Goal: Task Accomplishment & Management: Manage account settings

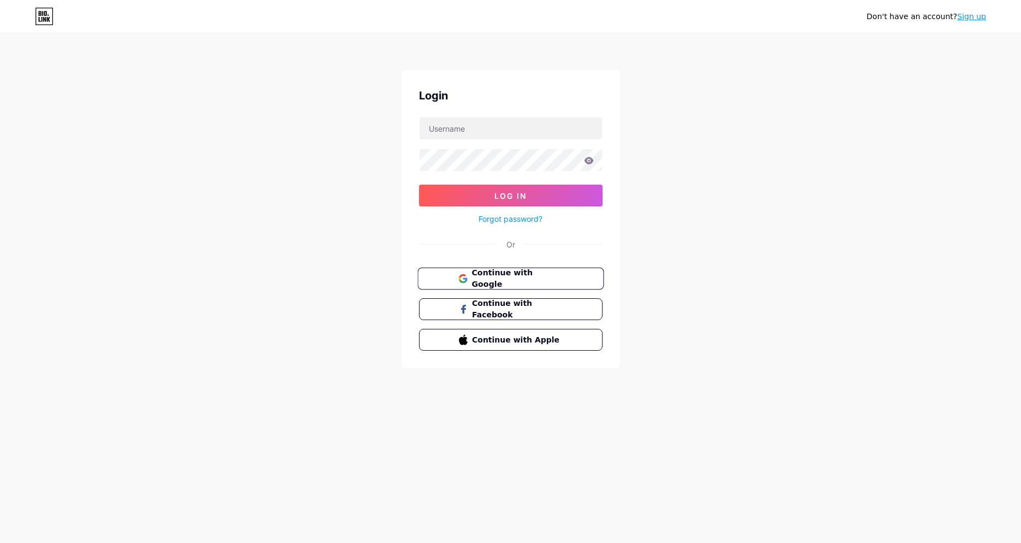
click at [571, 277] on button "Continue with Google" at bounding box center [511, 279] width 186 height 22
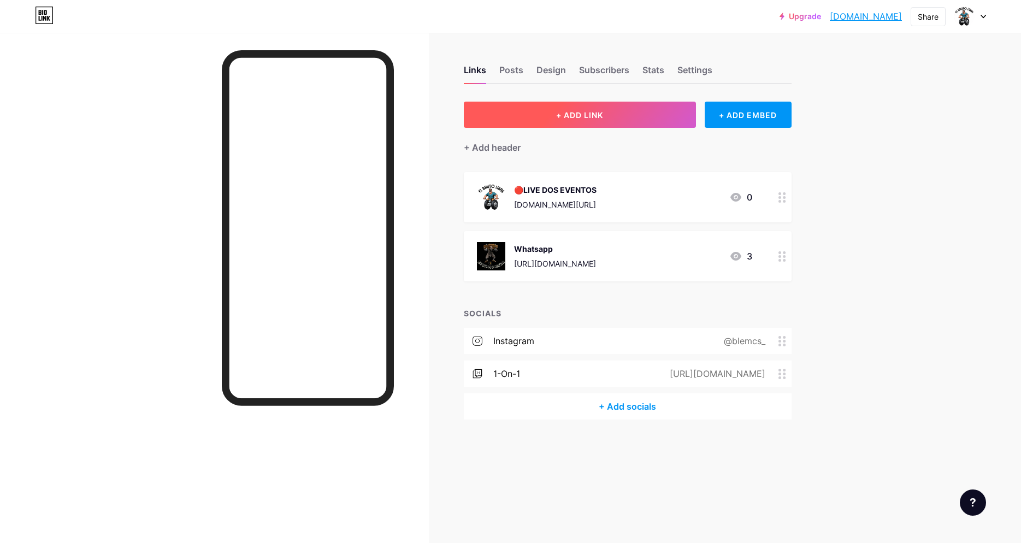
click at [598, 123] on button "+ ADD LINK" at bounding box center [580, 115] width 232 height 26
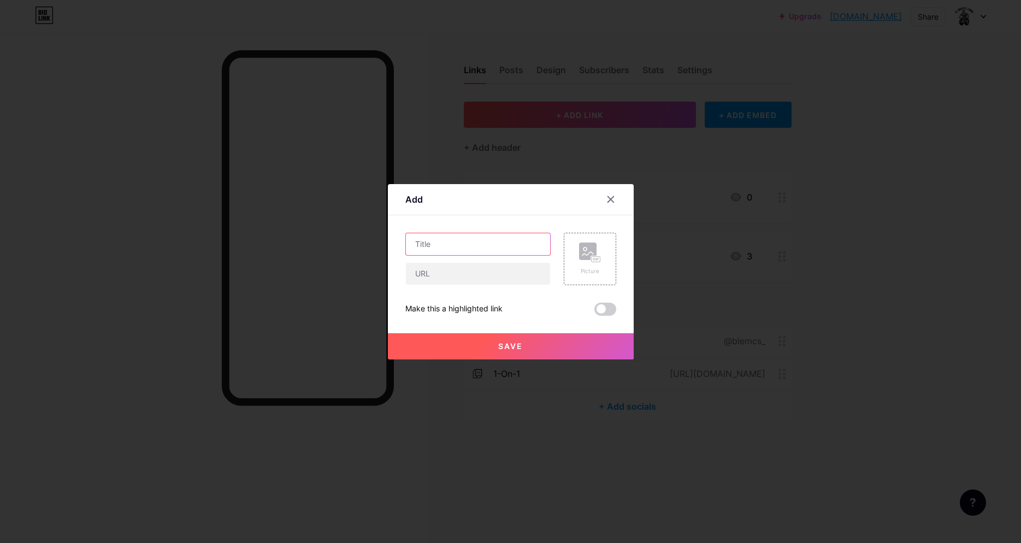
click at [492, 251] on input "text" at bounding box center [478, 244] width 144 height 22
type input "Lives na Kick"
click at [475, 268] on input "text" at bounding box center [478, 274] width 144 height 22
paste input "[URL][DOMAIN_NAME]"
type input "[URL][DOMAIN_NAME]"
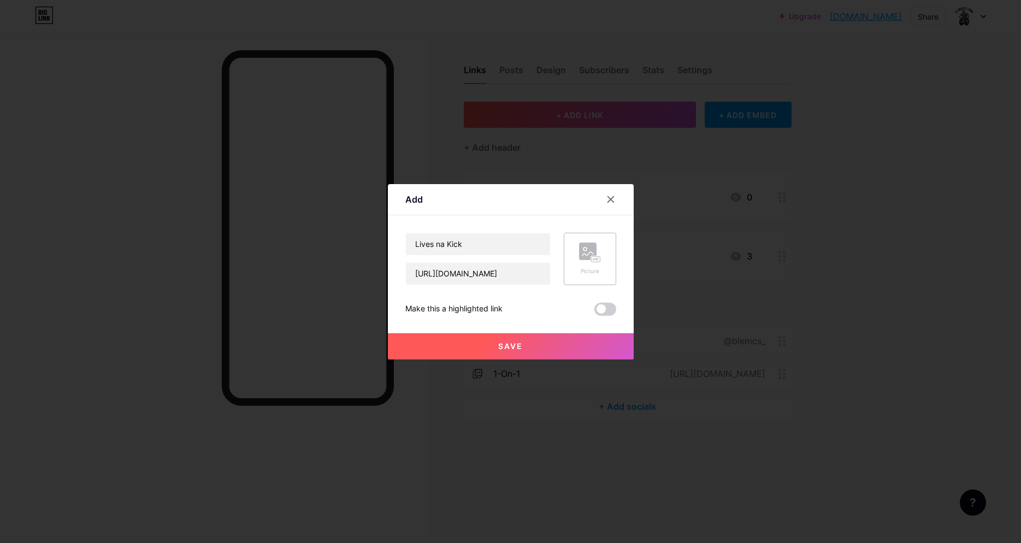
click at [604, 250] on div "Picture" at bounding box center [590, 259] width 52 height 52
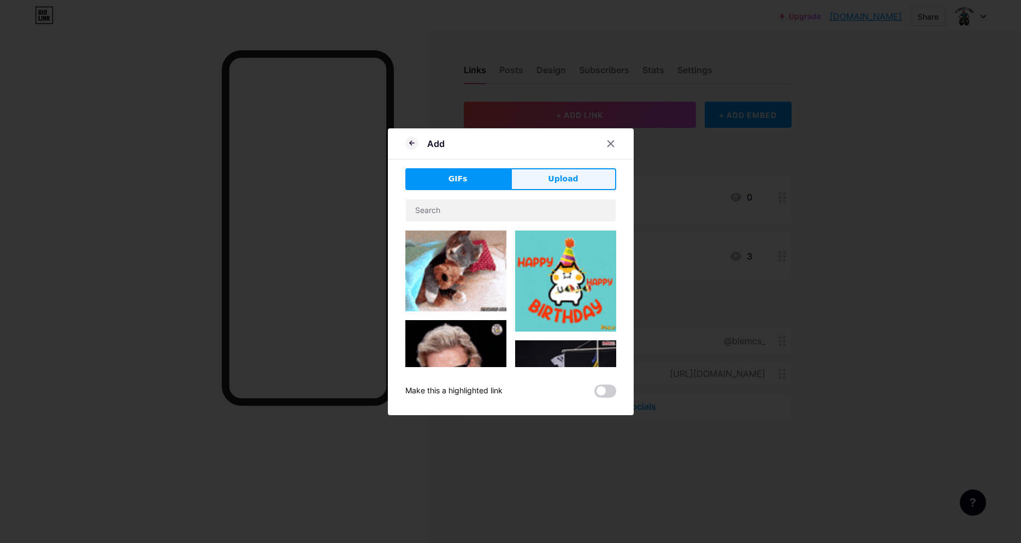
click at [564, 175] on span "Upload" at bounding box center [563, 178] width 30 height 11
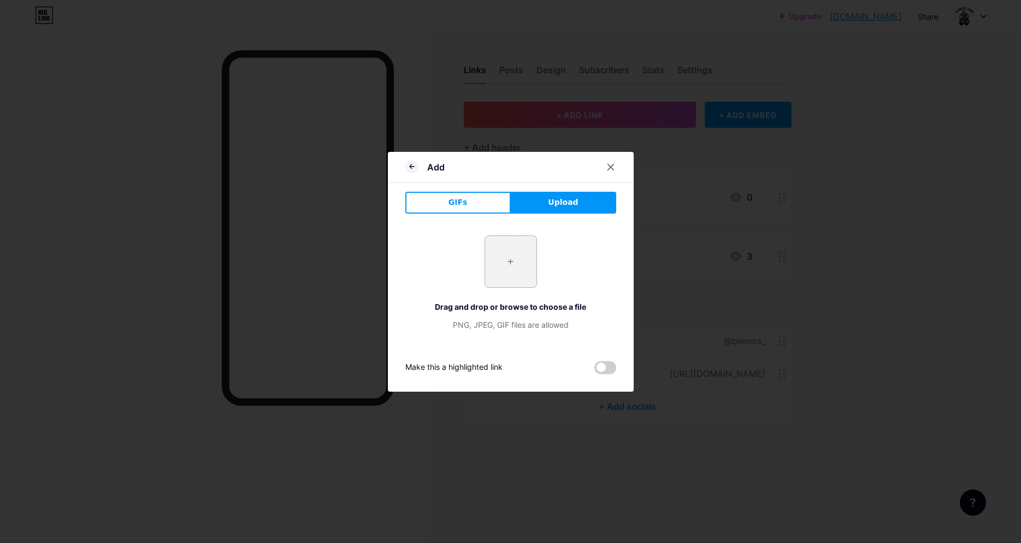
click at [507, 250] on input "file" at bounding box center [510, 261] width 51 height 51
type input "C:\fakepath\whatch-vinga2.jpg"
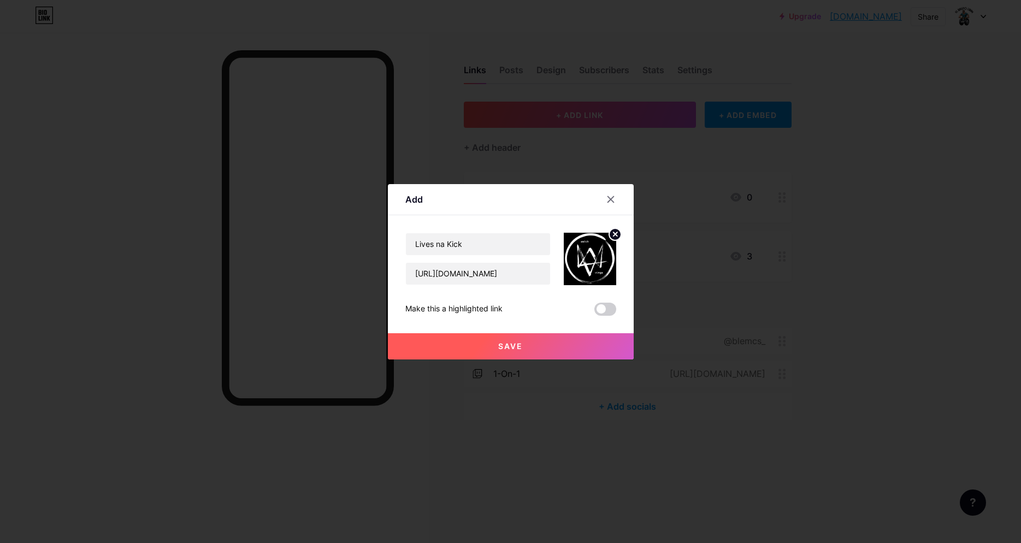
click at [560, 343] on button "Save" at bounding box center [511, 346] width 246 height 26
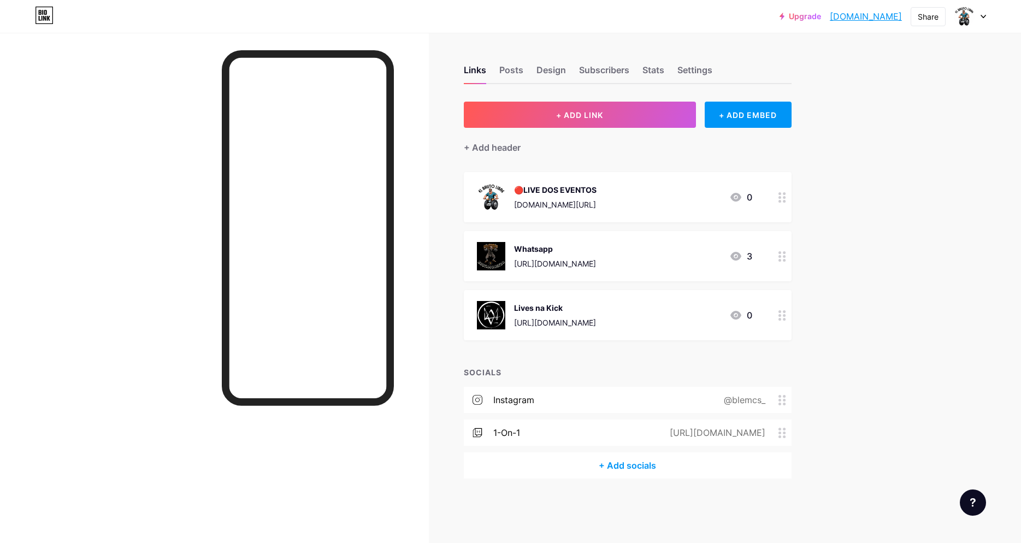
click at [575, 250] on div "Whatsapp" at bounding box center [555, 248] width 82 height 11
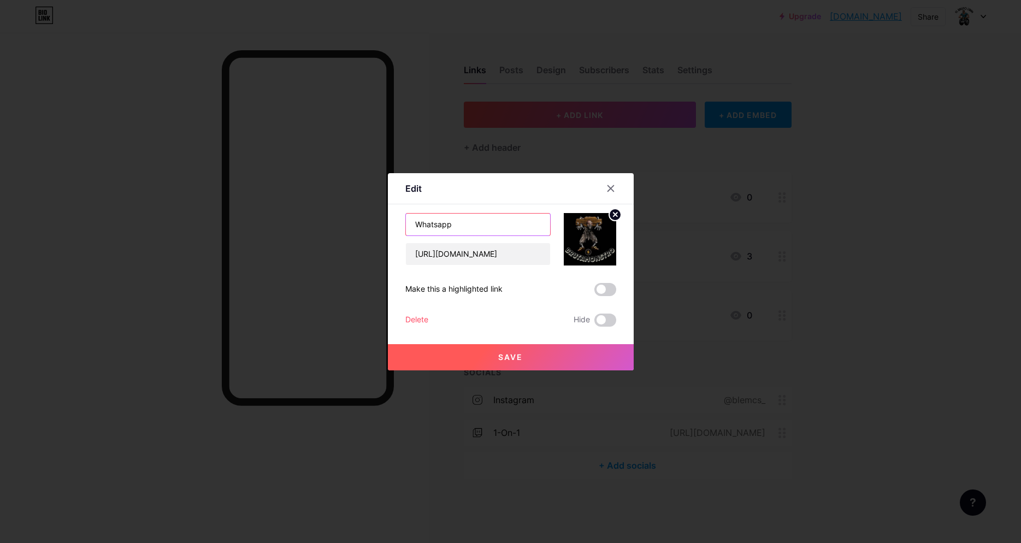
click at [418, 228] on input "Whatsapp" at bounding box center [478, 225] width 144 height 22
type input "Grupo Whatsapp"
click at [528, 362] on button "Save" at bounding box center [511, 357] width 246 height 26
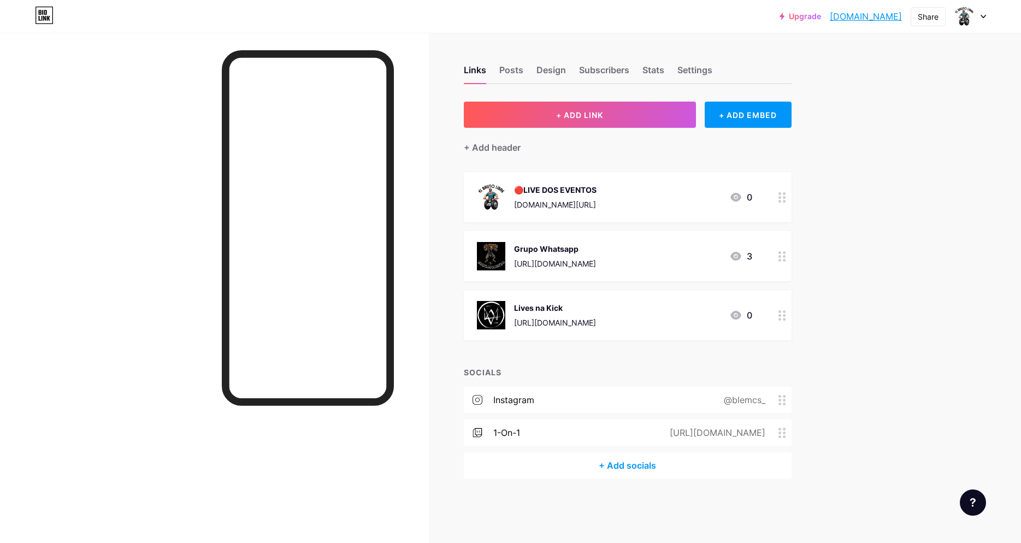
click at [582, 193] on div "🔴LIVE DOS EVENTOS" at bounding box center [555, 189] width 83 height 11
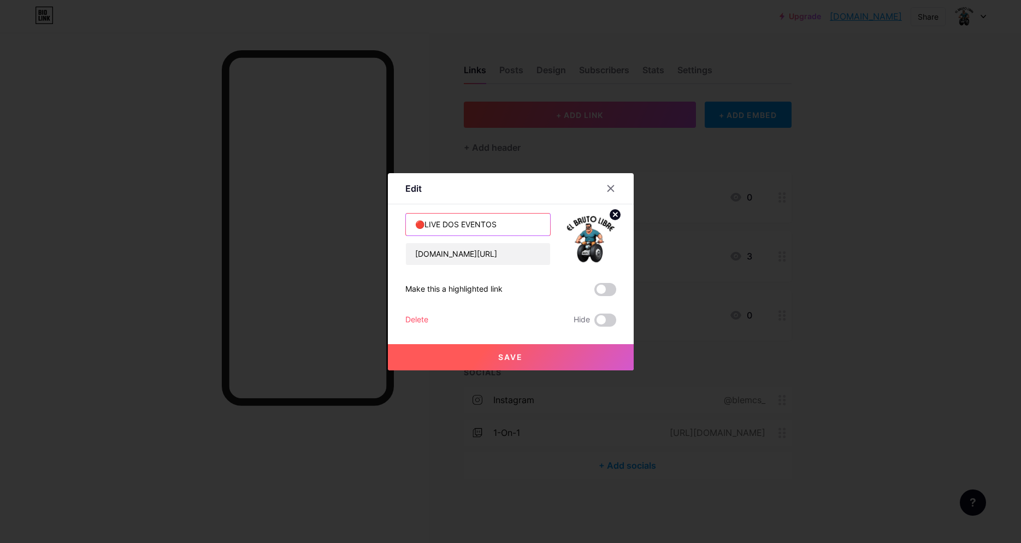
click at [422, 226] on input "🔴LIVE DOS EVENTOS" at bounding box center [478, 225] width 144 height 22
type input "LIVE DOS EVENTOS"
click at [477, 354] on button "Save" at bounding box center [511, 357] width 246 height 26
